Goal: Task Accomplishment & Management: Use online tool/utility

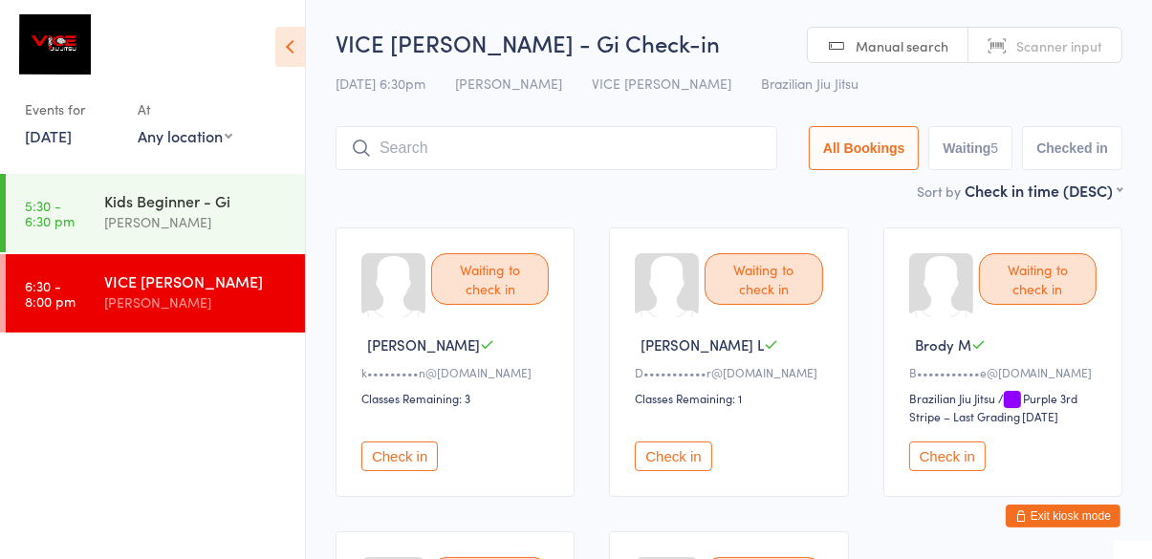
click at [648, 142] on input "search" at bounding box center [557, 148] width 442 height 44
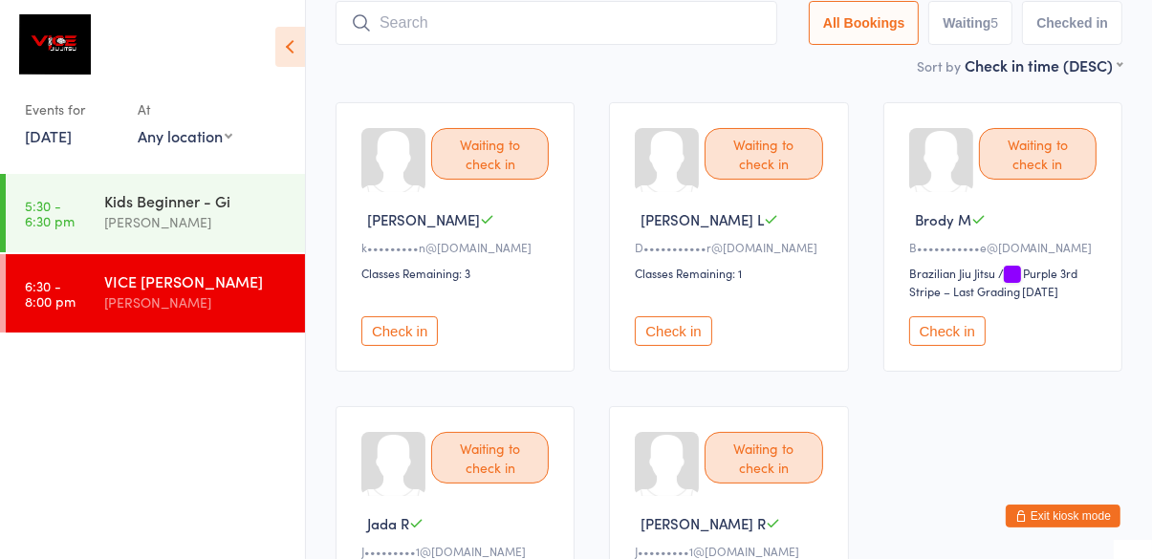
scroll to position [126, 0]
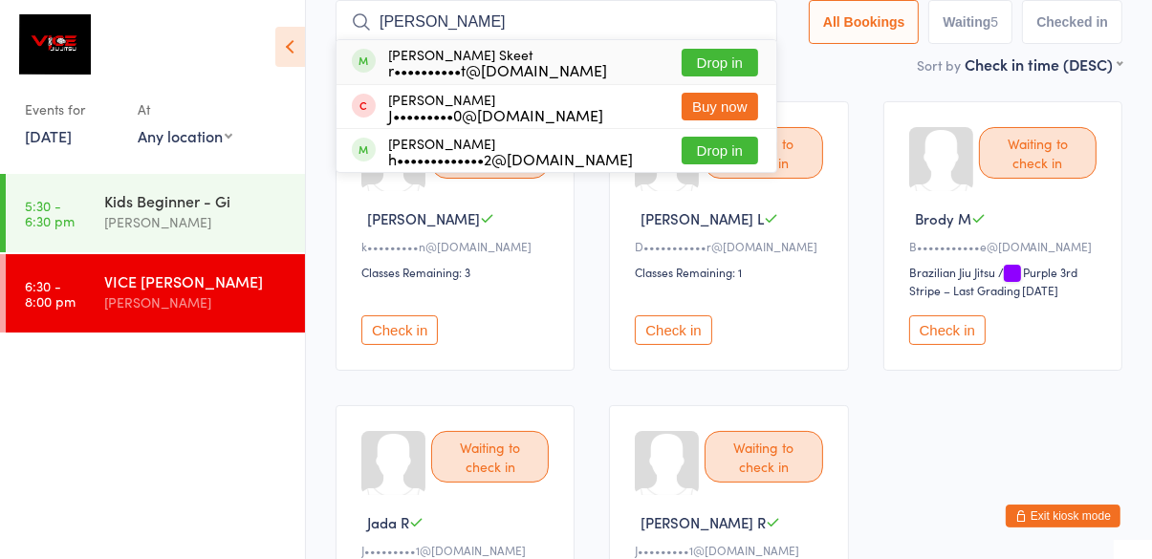
type input "[PERSON_NAME]"
click at [749, 58] on button "Drop in" at bounding box center [720, 63] width 76 height 28
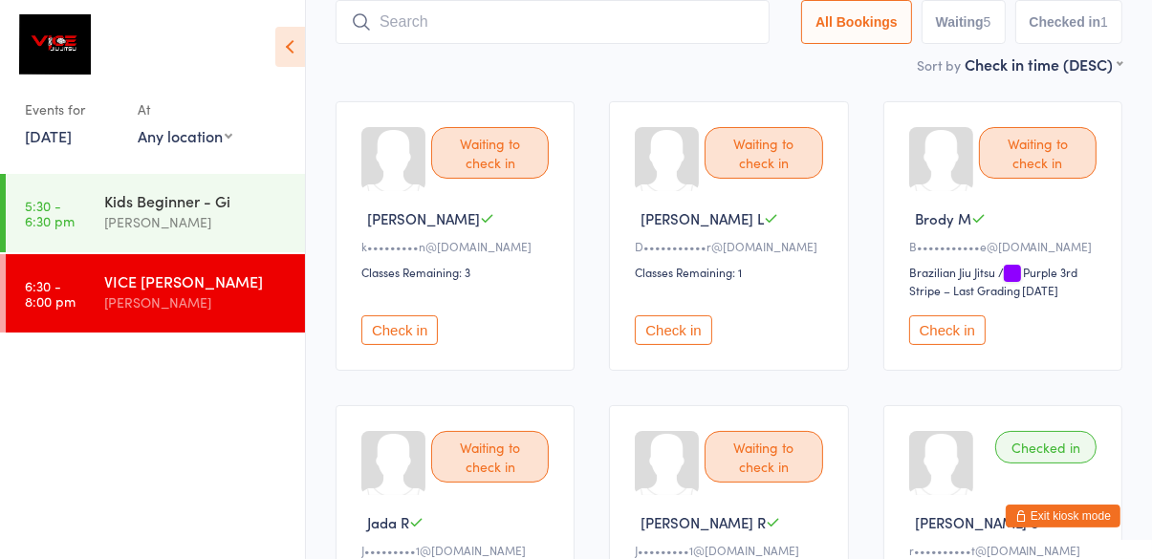
click at [338, 74] on div "Sort by Check in time (DESC) First name (ASC) First name (DESC) Last name (ASC)…" at bounding box center [729, 64] width 787 height 21
click at [404, 333] on button "Check in" at bounding box center [399, 330] width 76 height 30
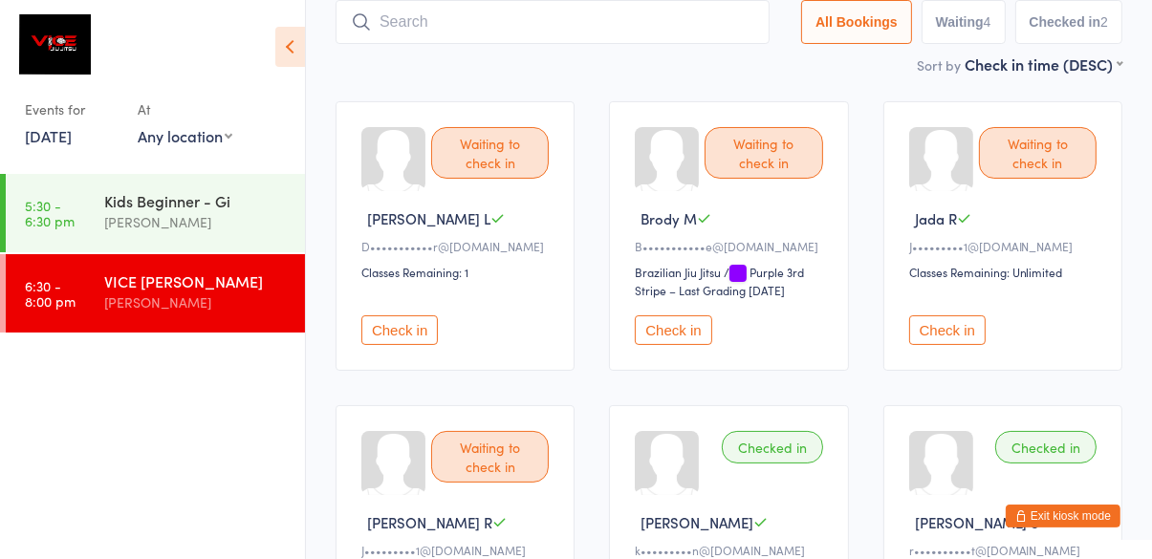
click at [478, 42] on input "search" at bounding box center [553, 22] width 434 height 44
type input "Muchamore"
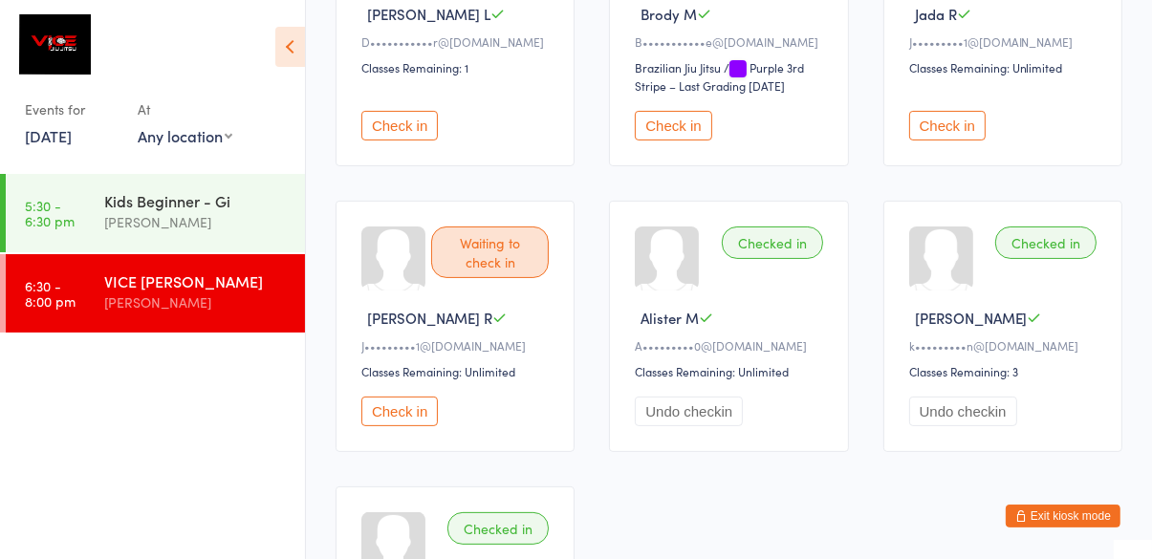
scroll to position [327, 0]
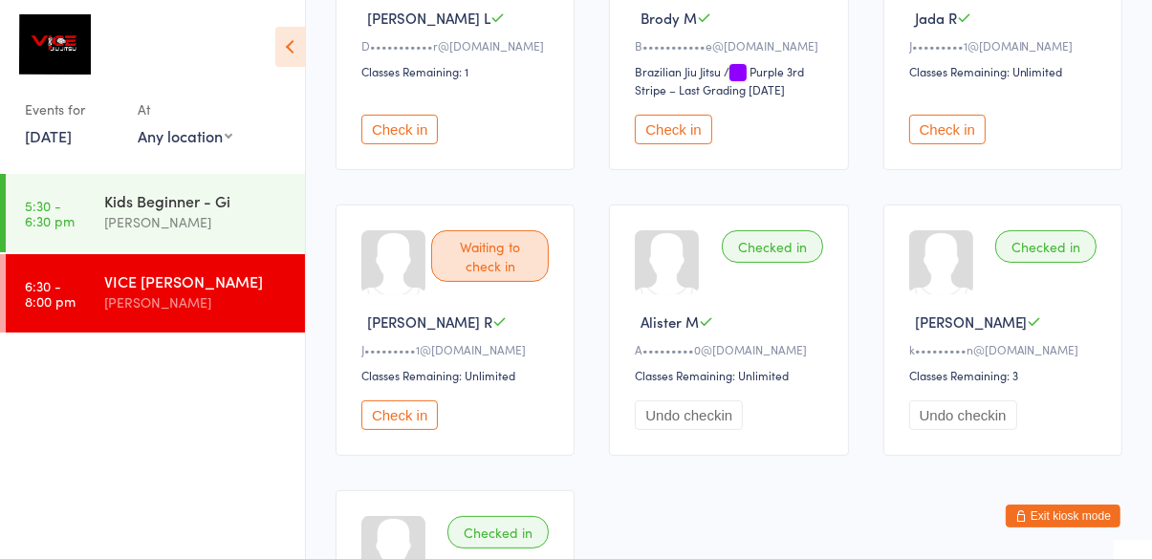
click at [409, 126] on button "Check in" at bounding box center [399, 130] width 76 height 30
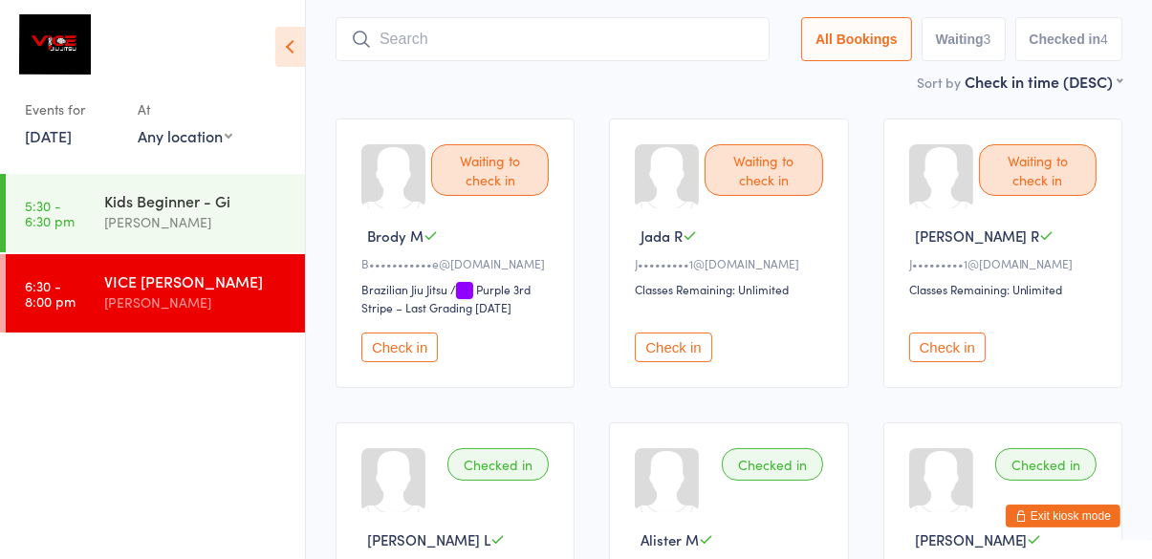
scroll to position [78, 0]
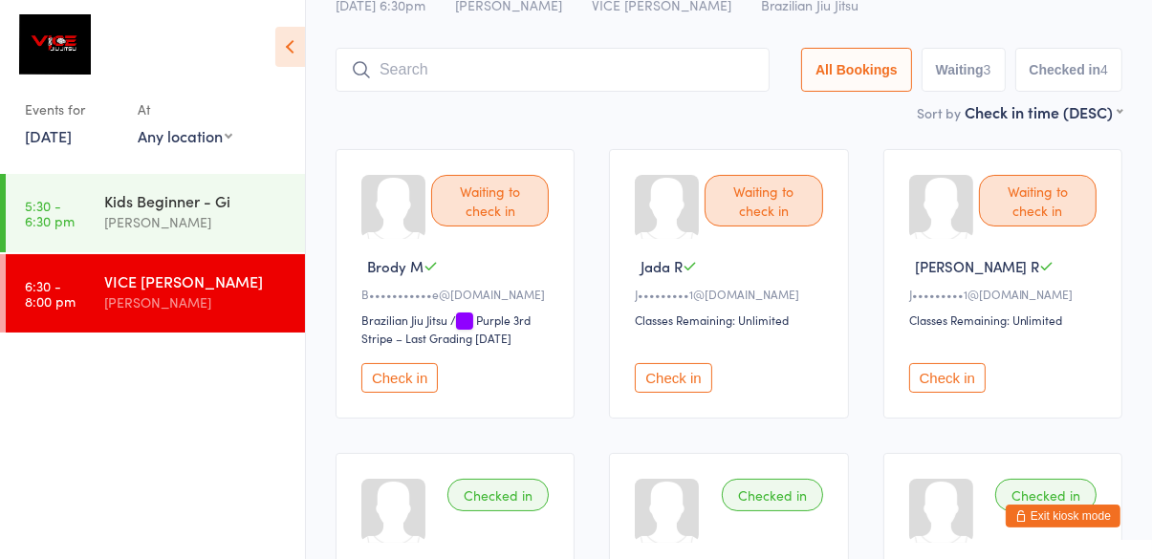
click at [981, 386] on button "Check in" at bounding box center [947, 378] width 76 height 30
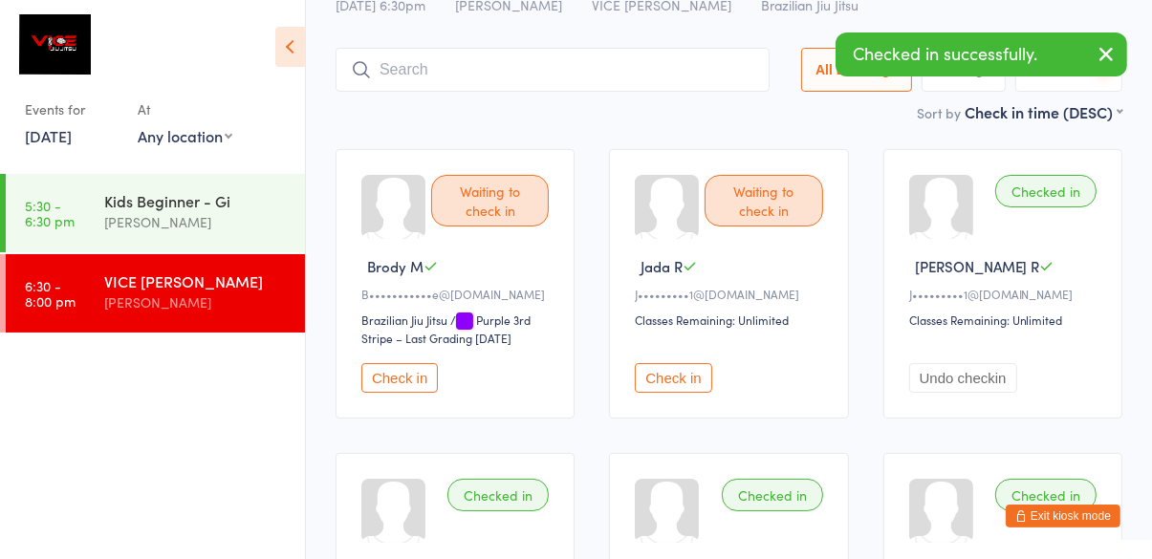
click at [670, 384] on button "Check in" at bounding box center [673, 378] width 76 height 30
click at [395, 385] on button "Check in" at bounding box center [399, 378] width 76 height 30
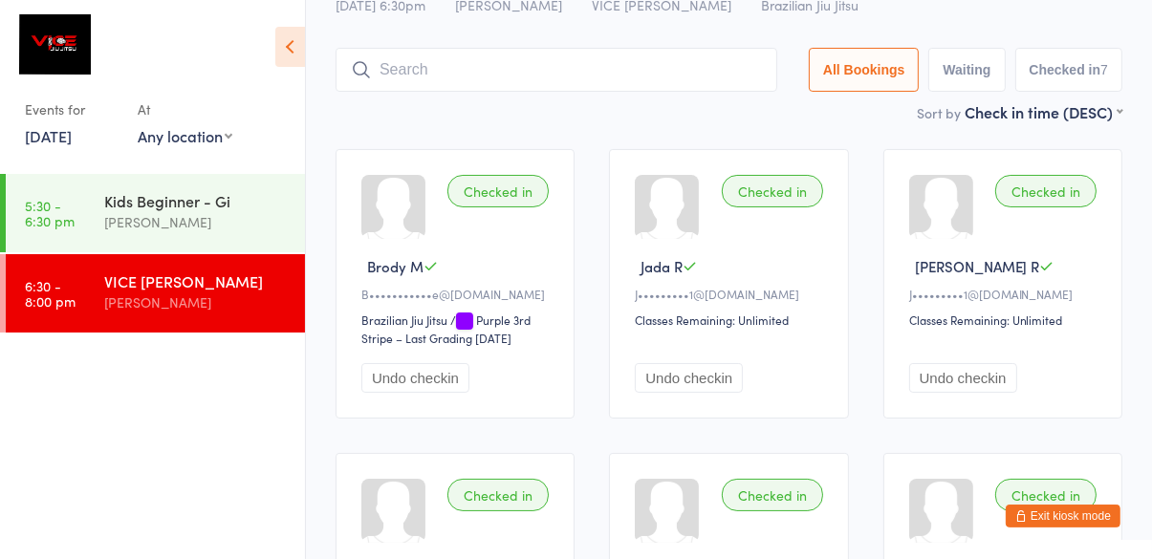
click at [415, 75] on input "search" at bounding box center [557, 70] width 442 height 44
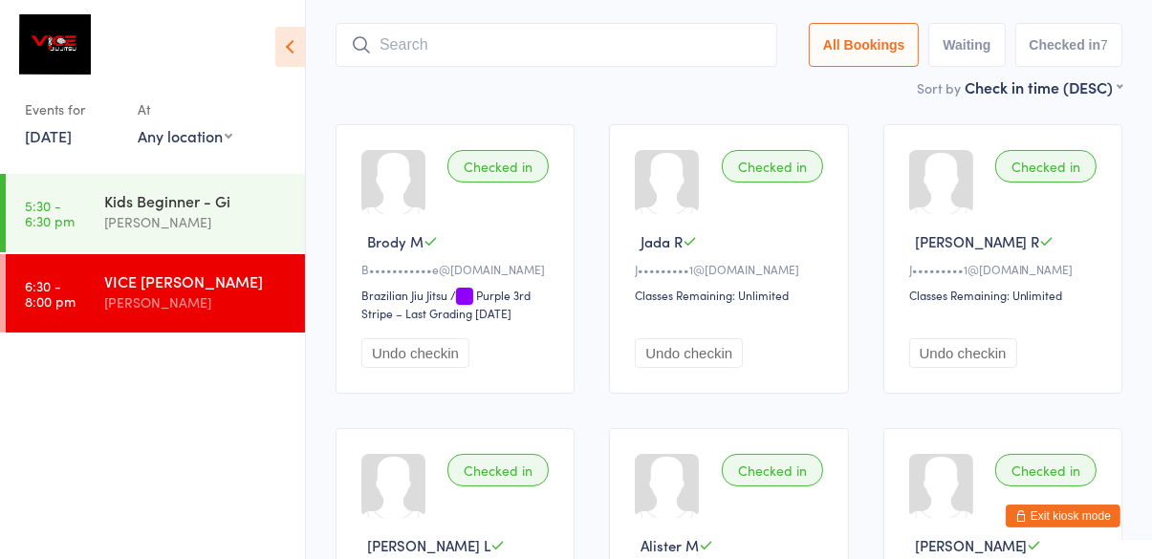
scroll to position [127, 0]
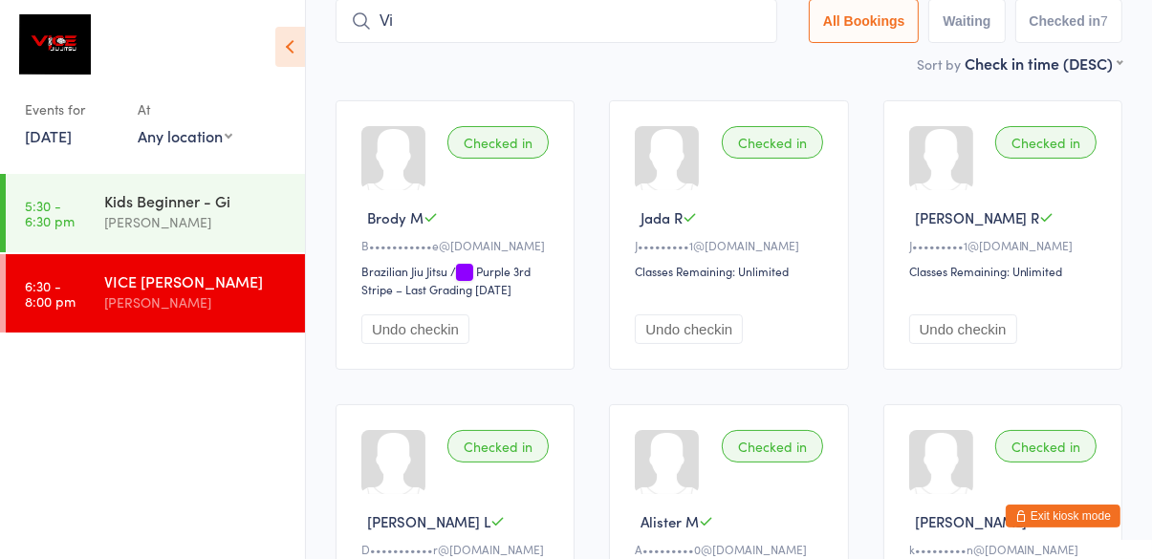
type input "Vi"
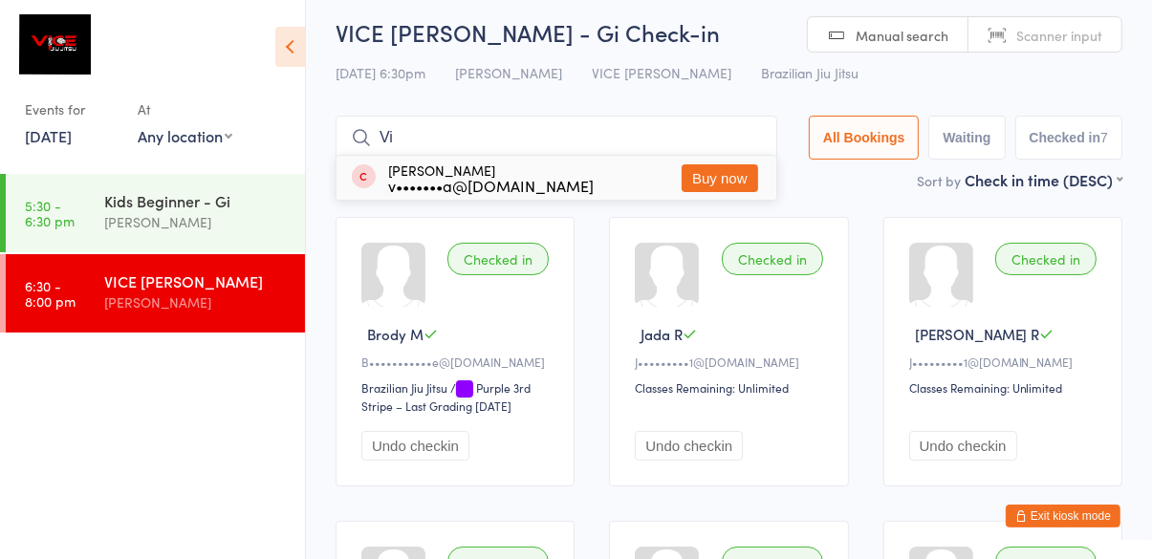
scroll to position [0, 0]
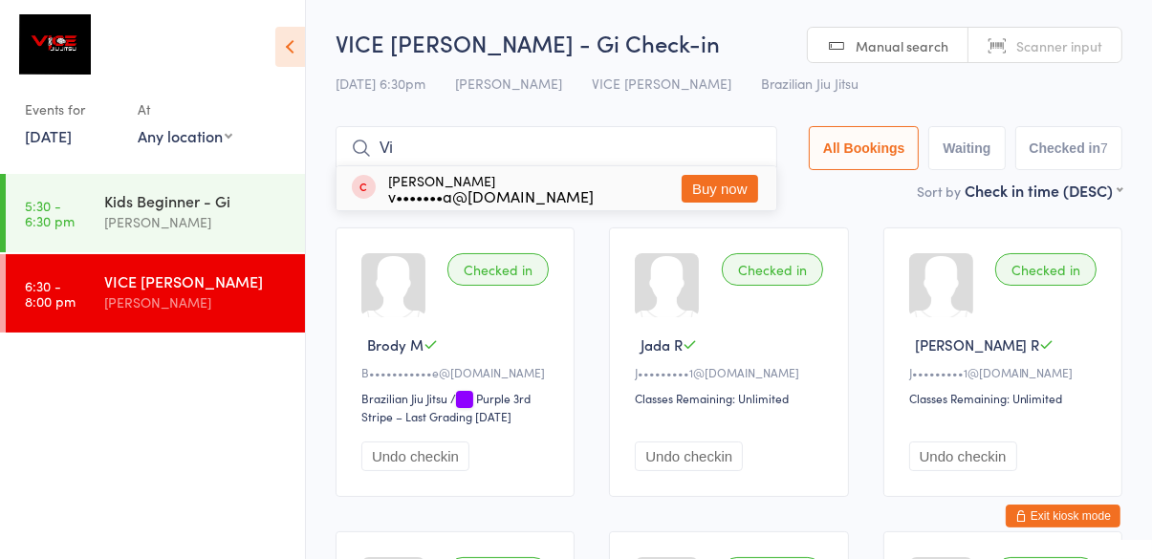
click at [764, 146] on input "Vi" at bounding box center [557, 148] width 442 height 44
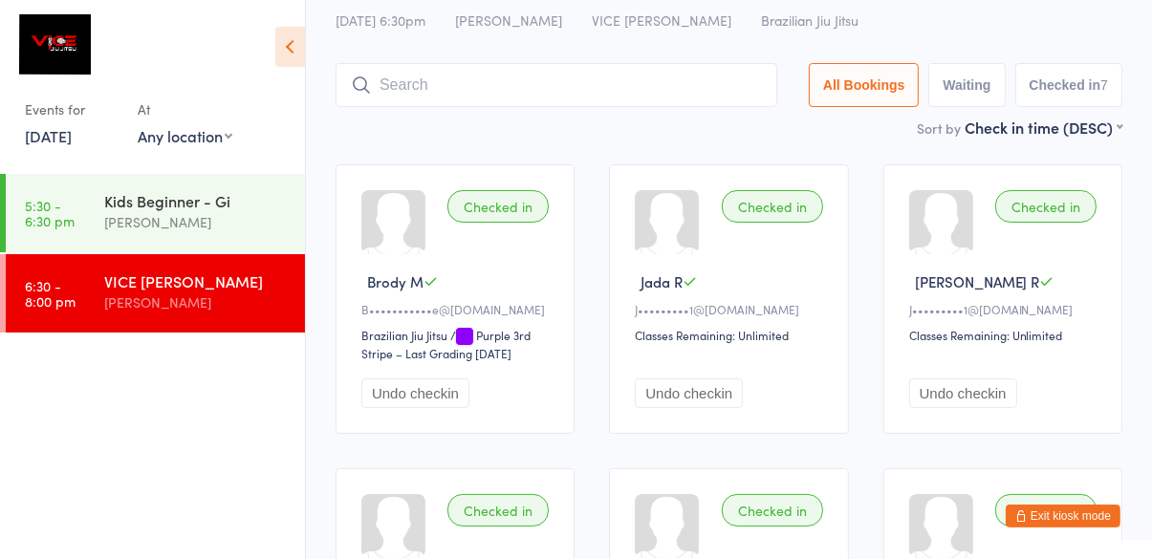
scroll to position [126, 0]
